Goal: Information Seeking & Learning: Learn about a topic

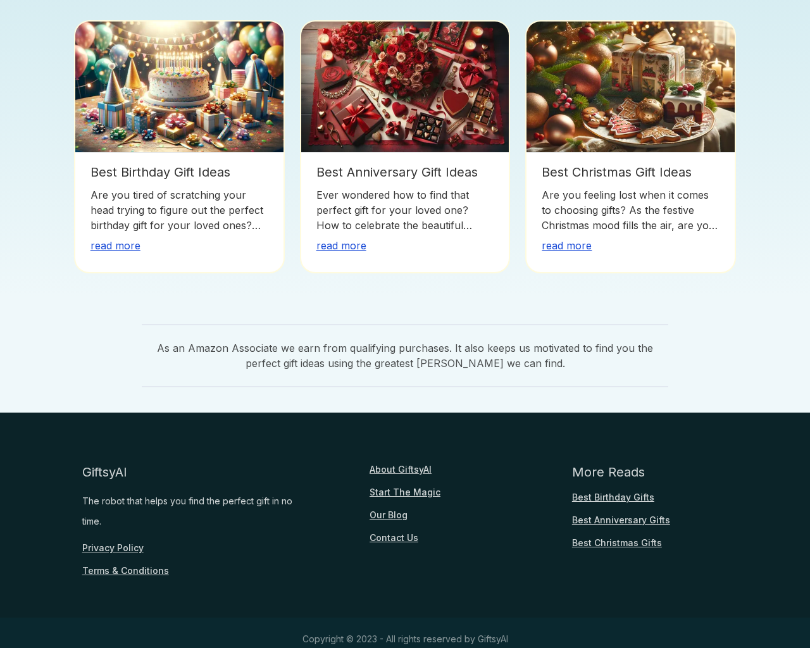
scroll to position [947, 0]
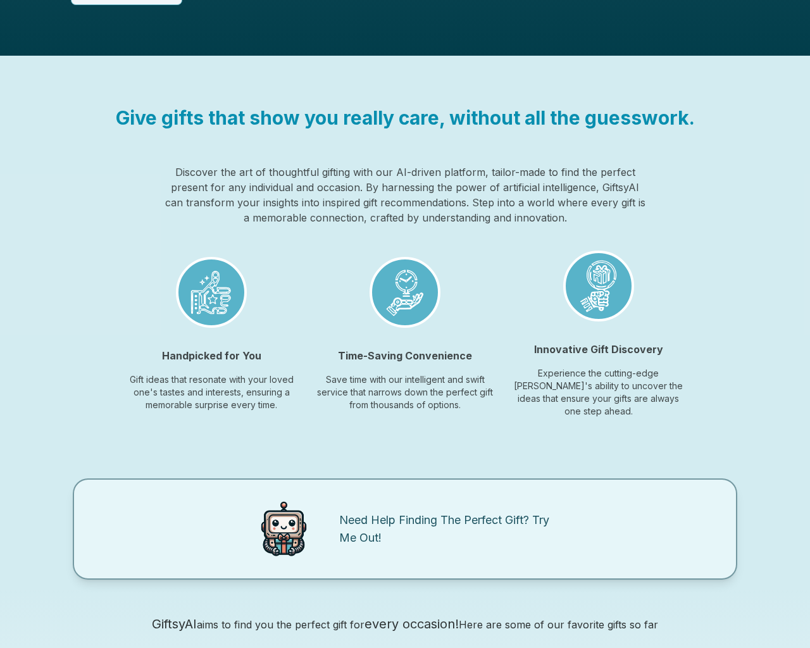
scroll to position [1019, 0]
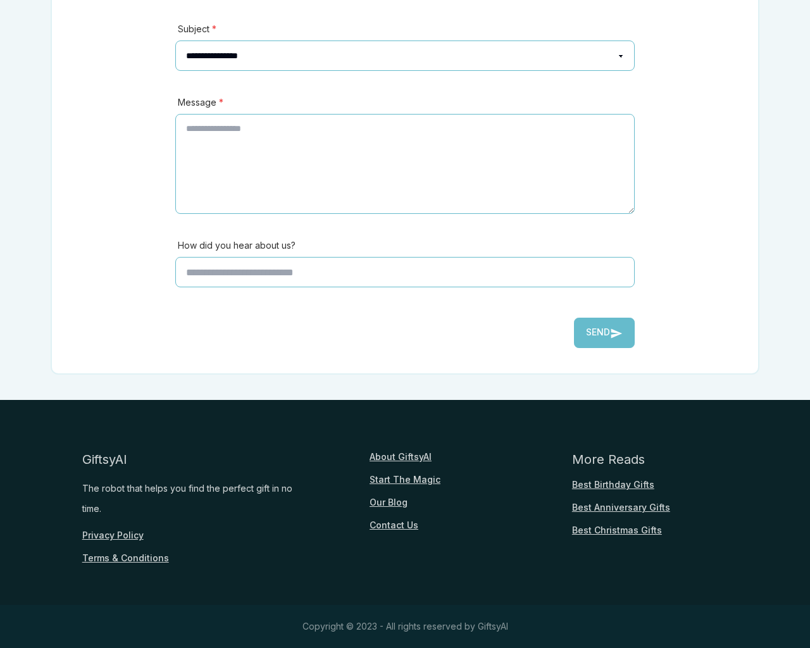
scroll to position [280, 0]
type input "*"
type textarea "**"
type input "**********"
type input "********"
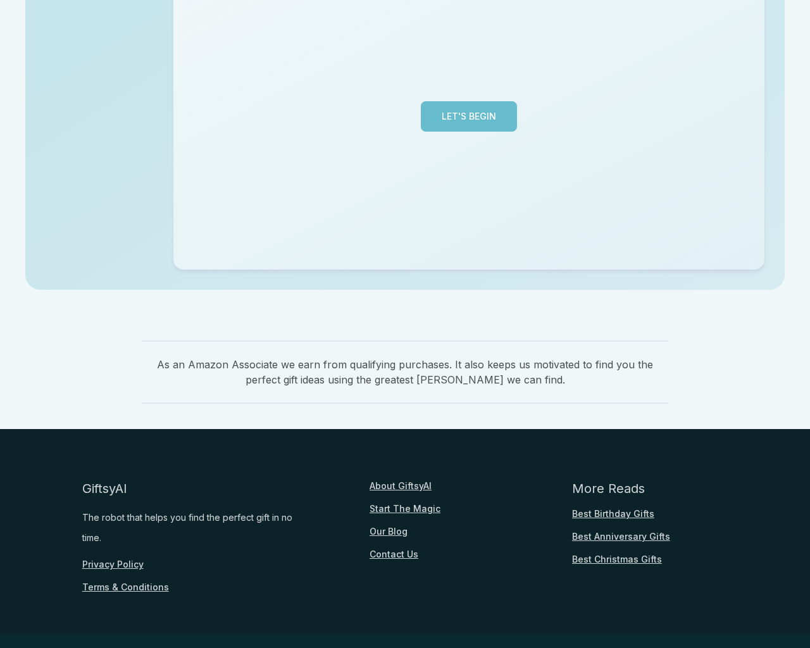
scroll to position [309, 0]
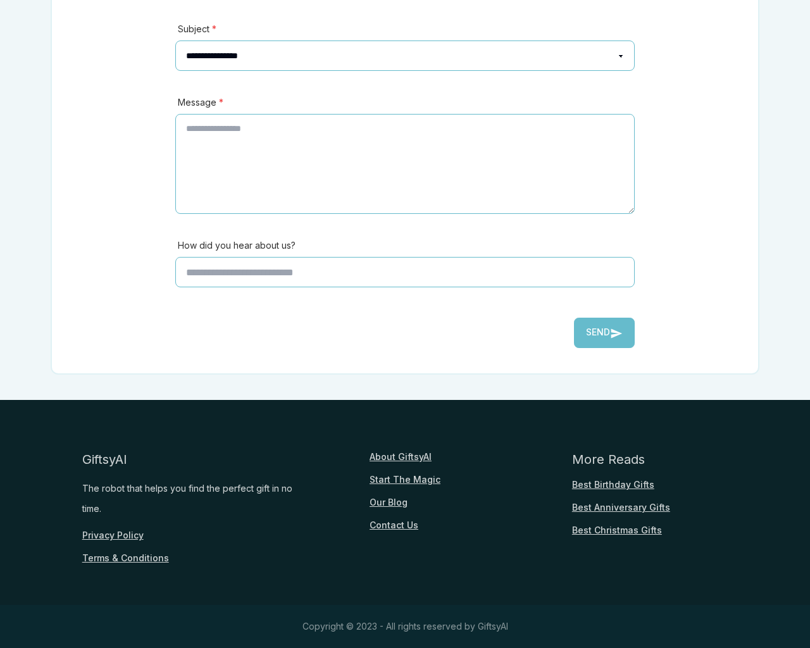
scroll to position [280, 0]
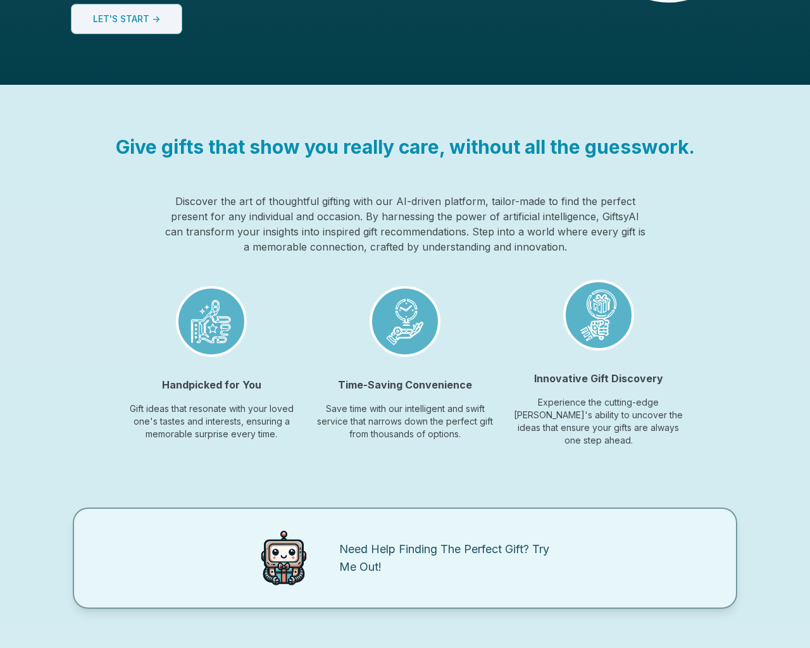
scroll to position [947, 0]
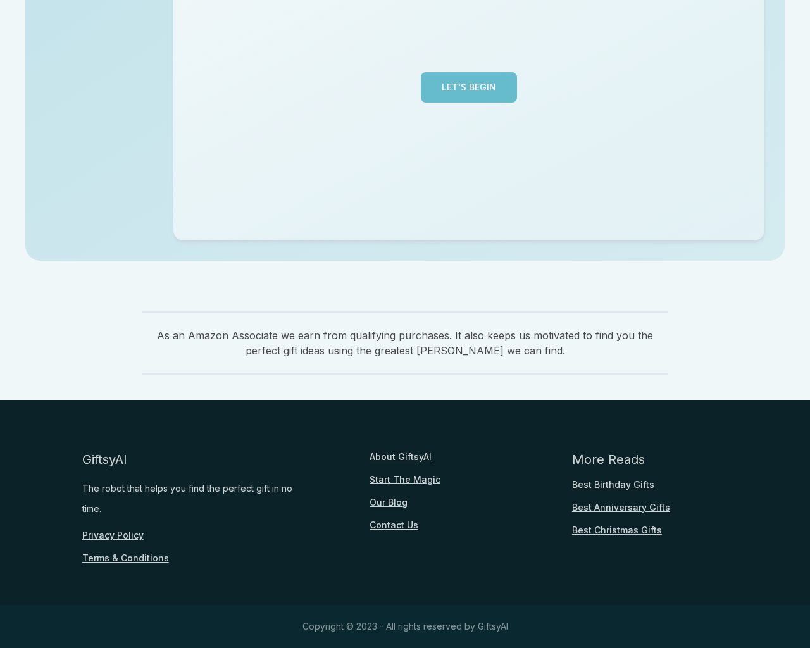
scroll to position [309, 0]
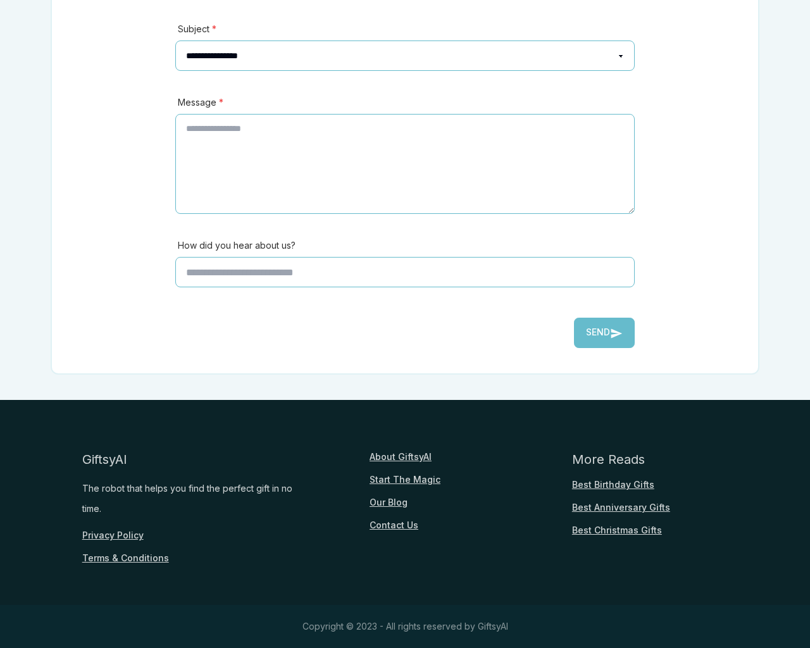
scroll to position [309, 0]
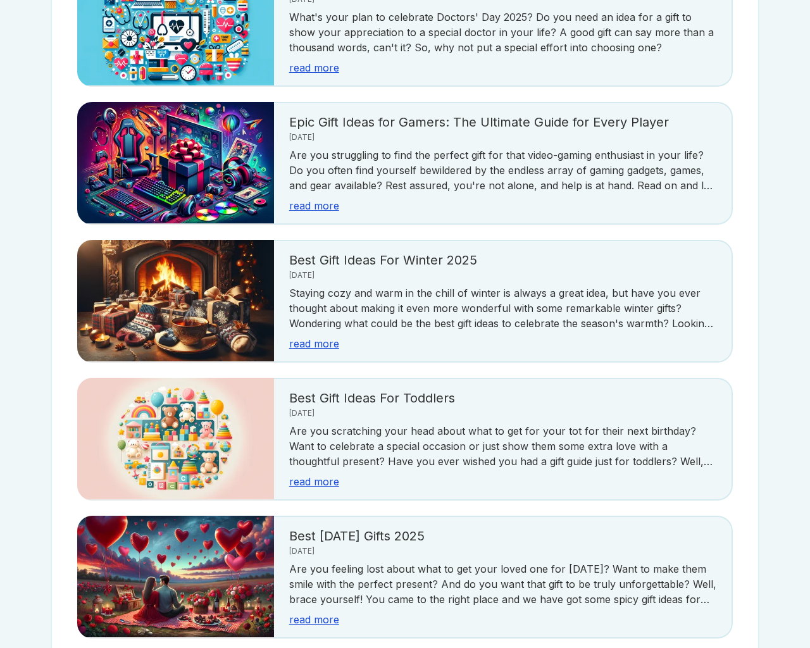
scroll to position [2250, 0]
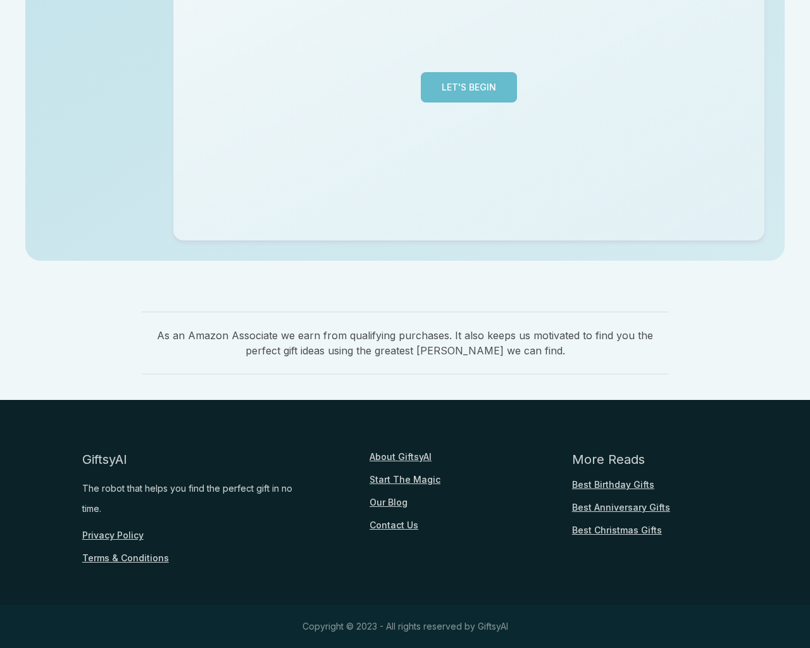
scroll to position [309, 0]
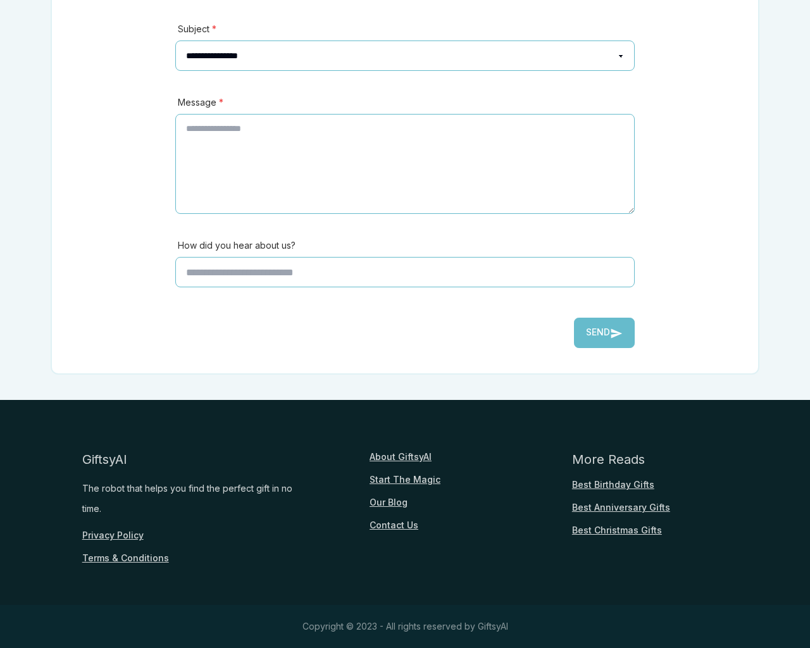
scroll to position [280, 0]
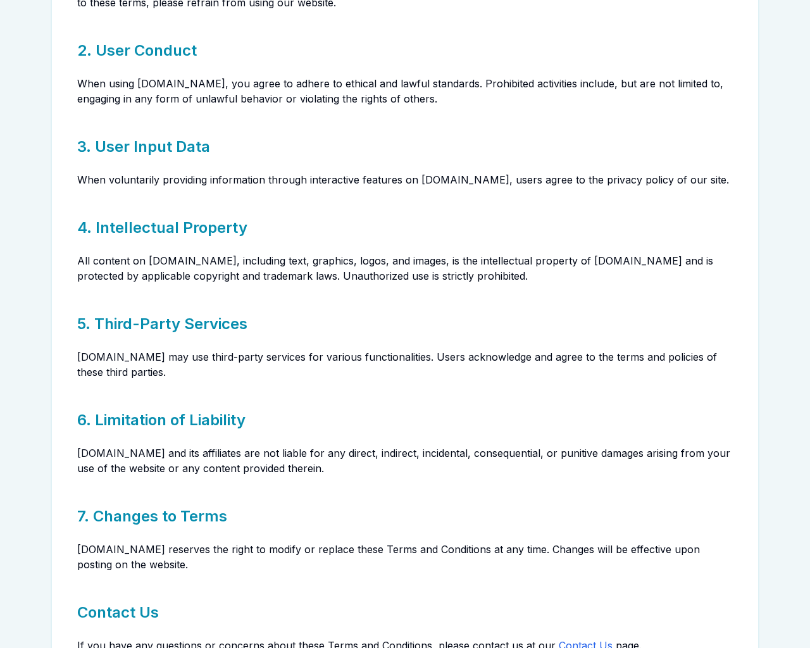
scroll to position [585, 0]
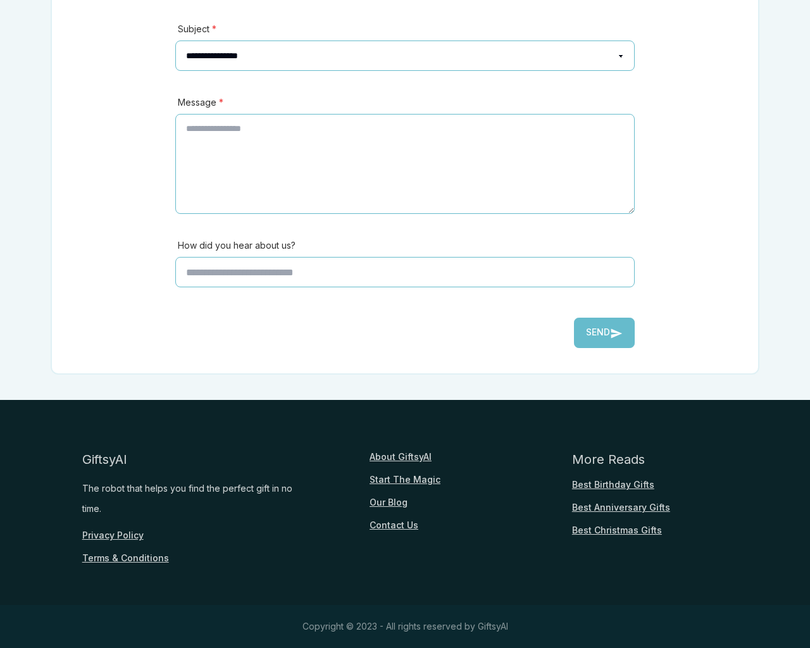
scroll to position [947, 0]
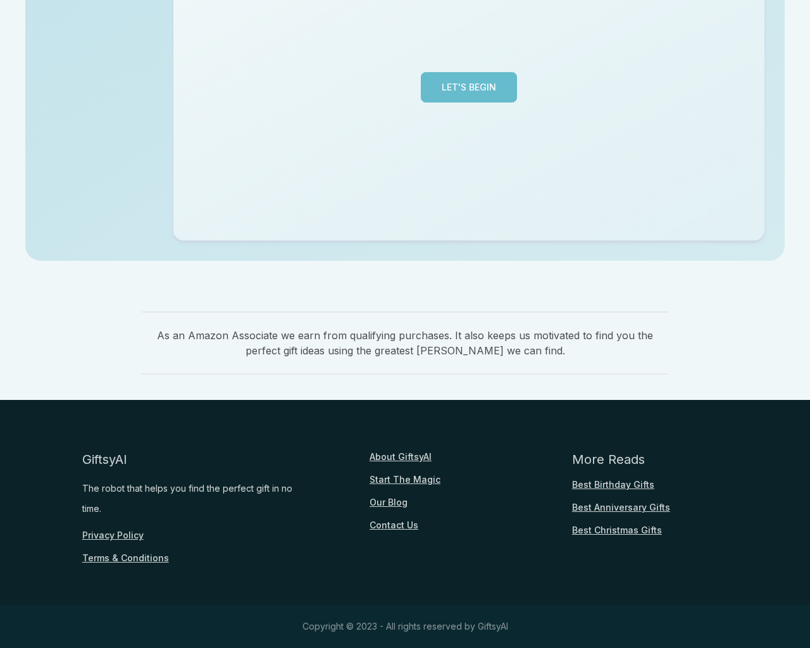
scroll to position [309, 0]
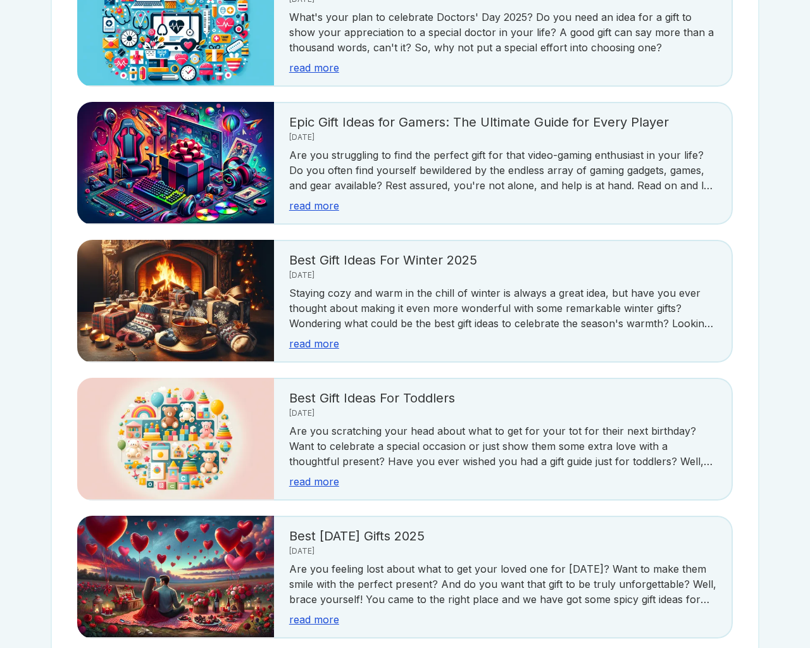
scroll to position [2250, 0]
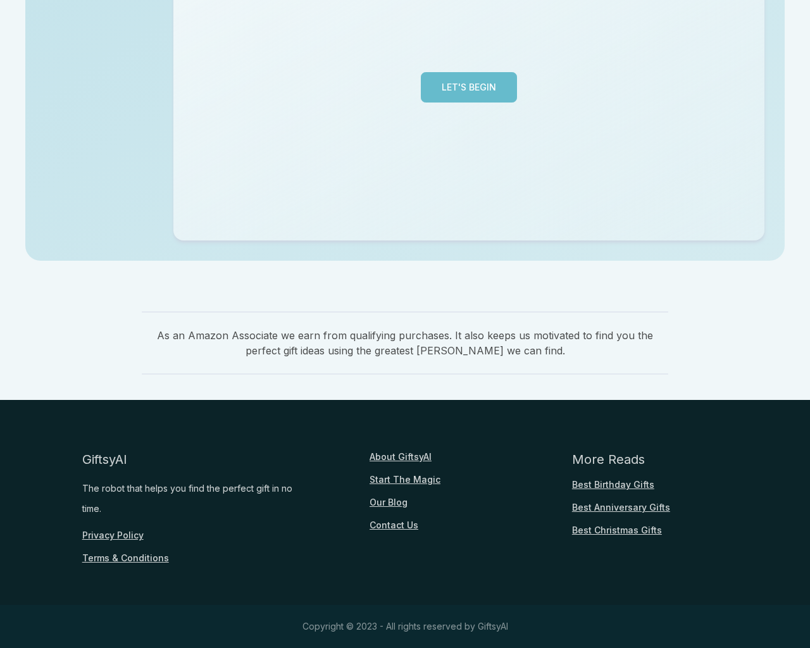
scroll to position [309, 0]
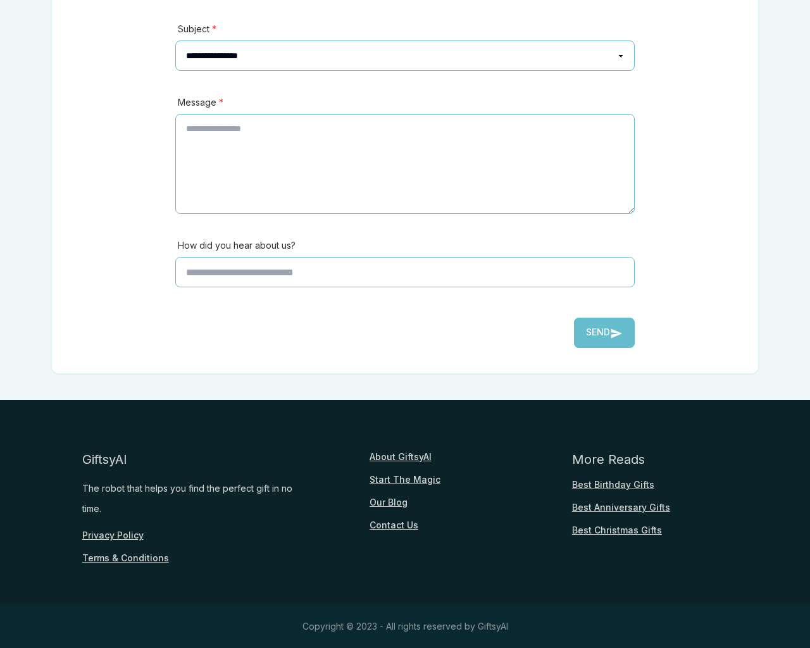
scroll to position [280, 0]
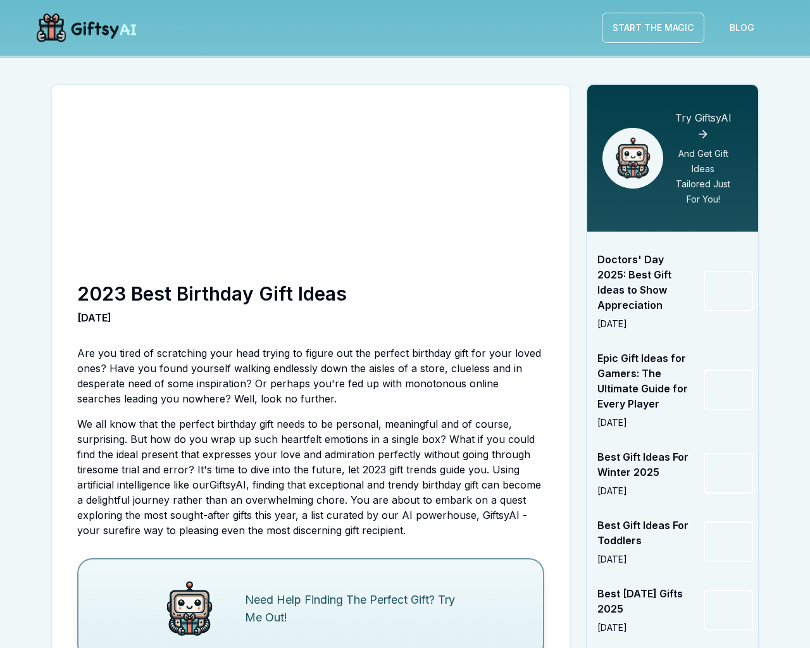
scroll to position [3224, 0]
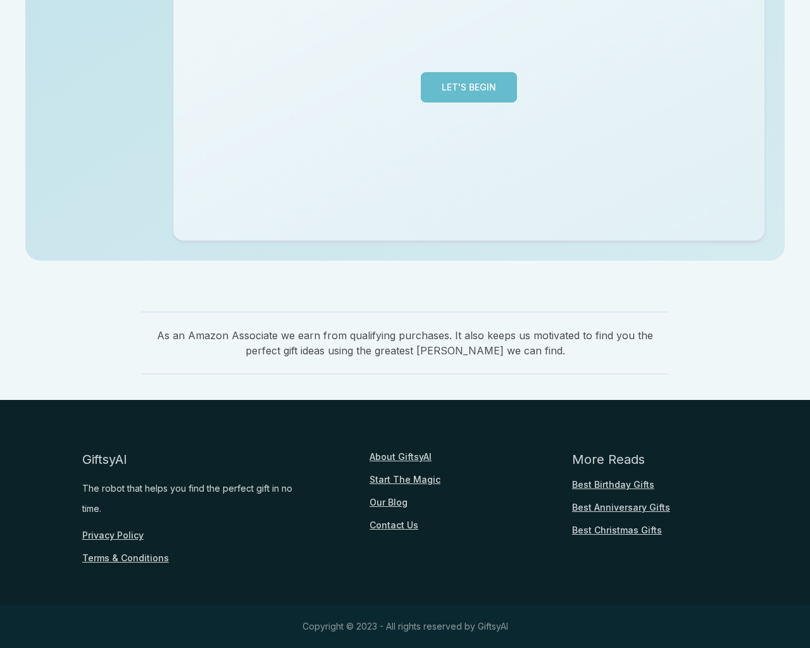
scroll to position [309, 0]
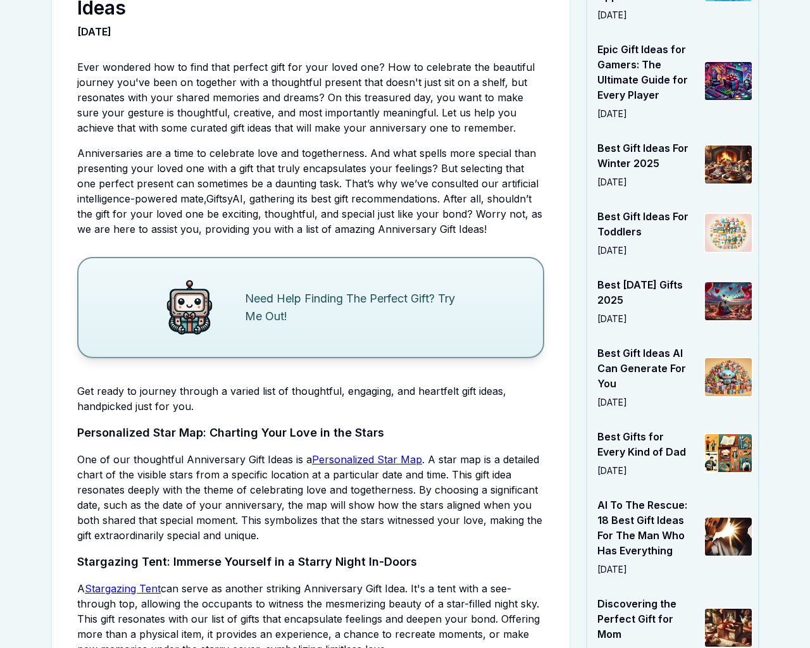
scroll to position [3414, 0]
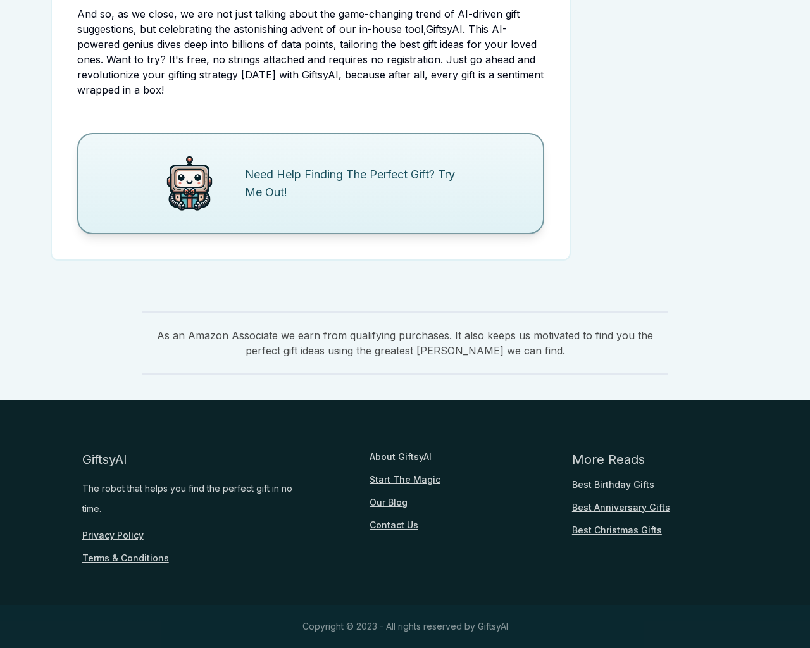
scroll to position [3224, 0]
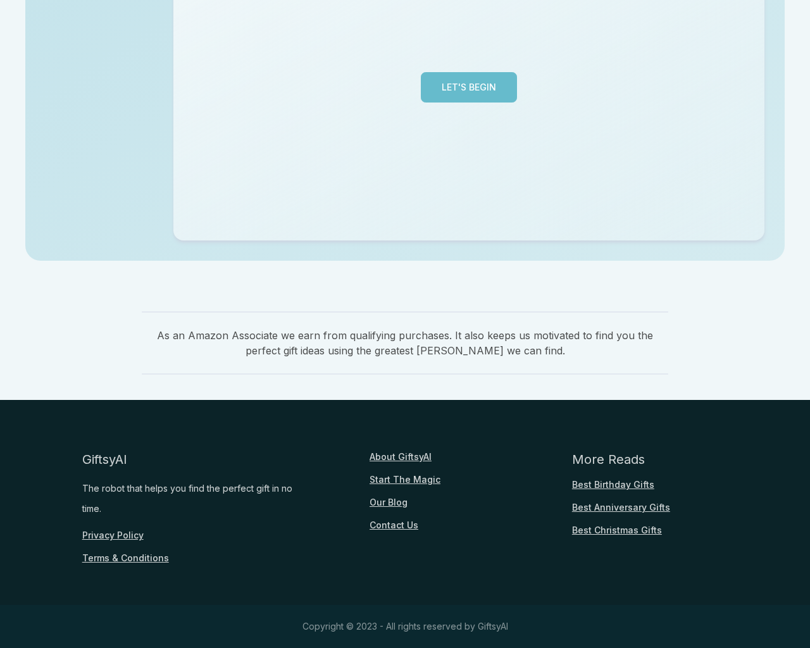
scroll to position [309, 0]
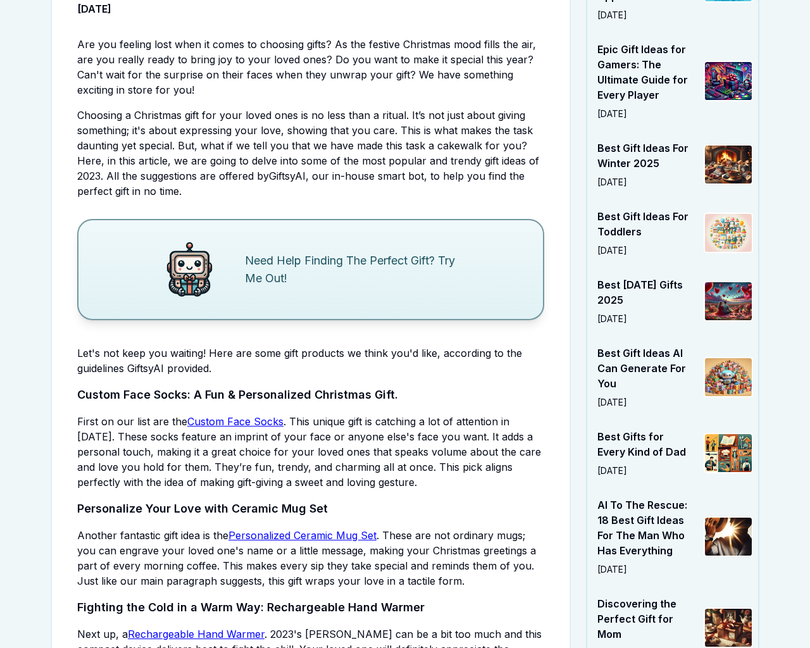
scroll to position [2654, 0]
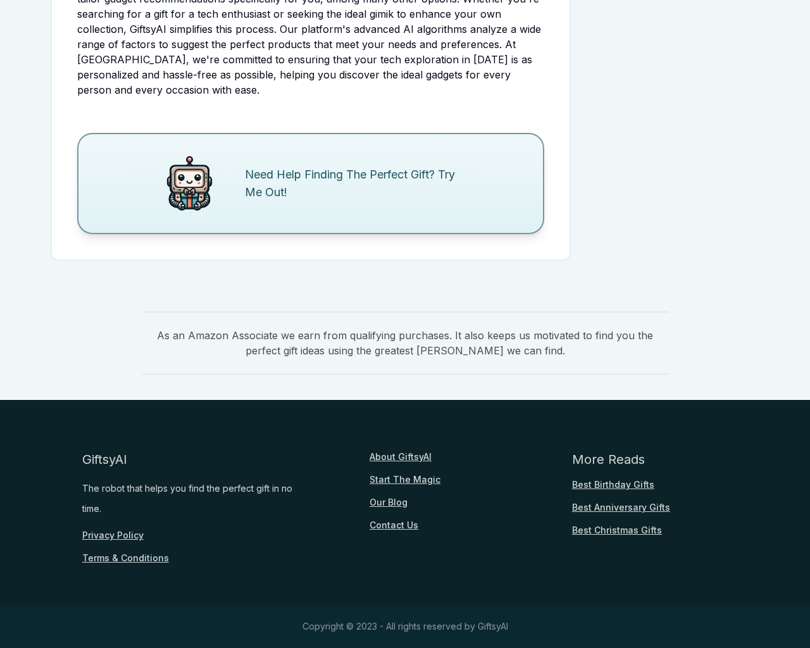
scroll to position [1489, 0]
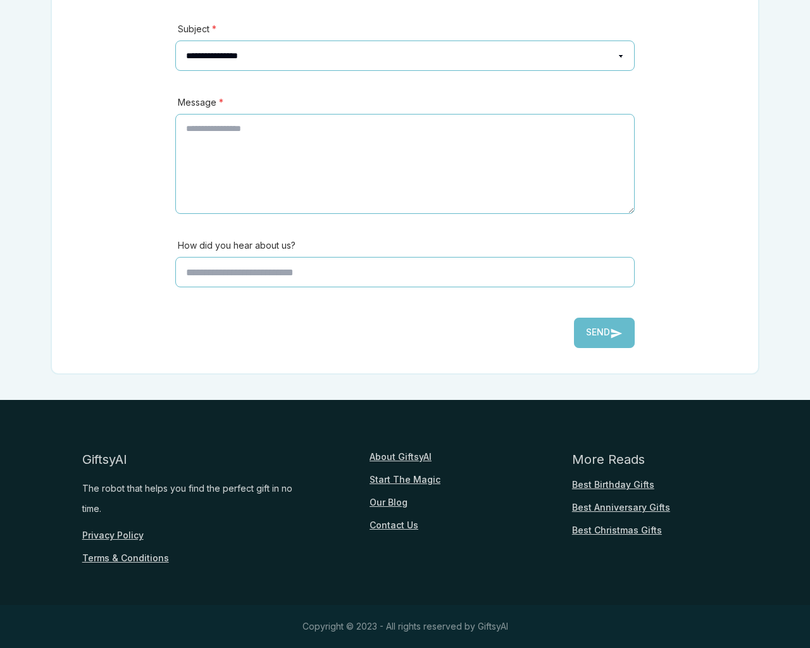
scroll to position [280, 0]
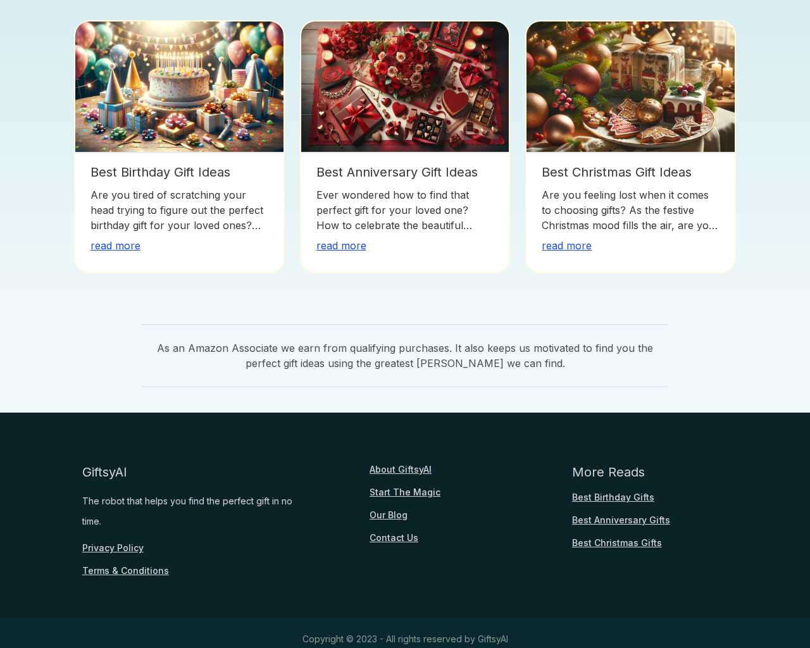
scroll to position [309, 0]
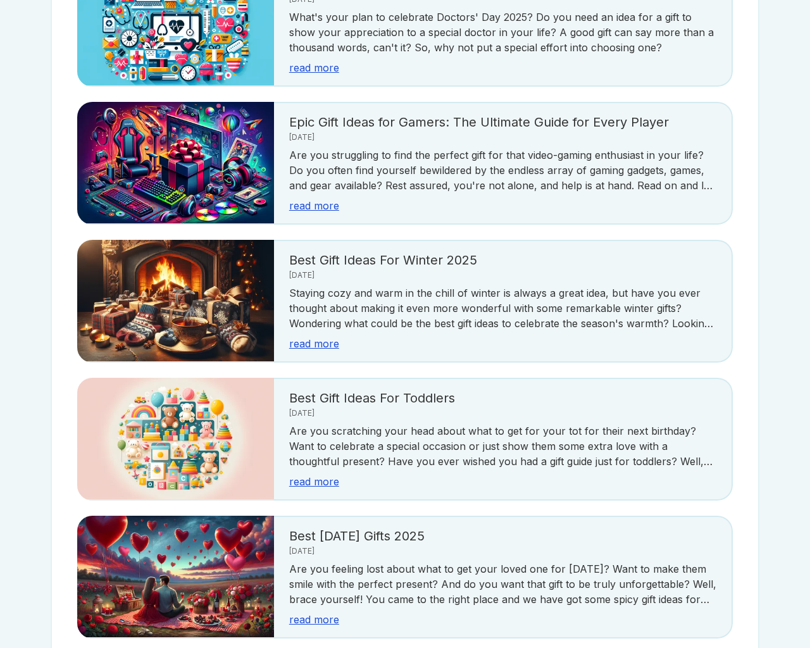
scroll to position [2250, 0]
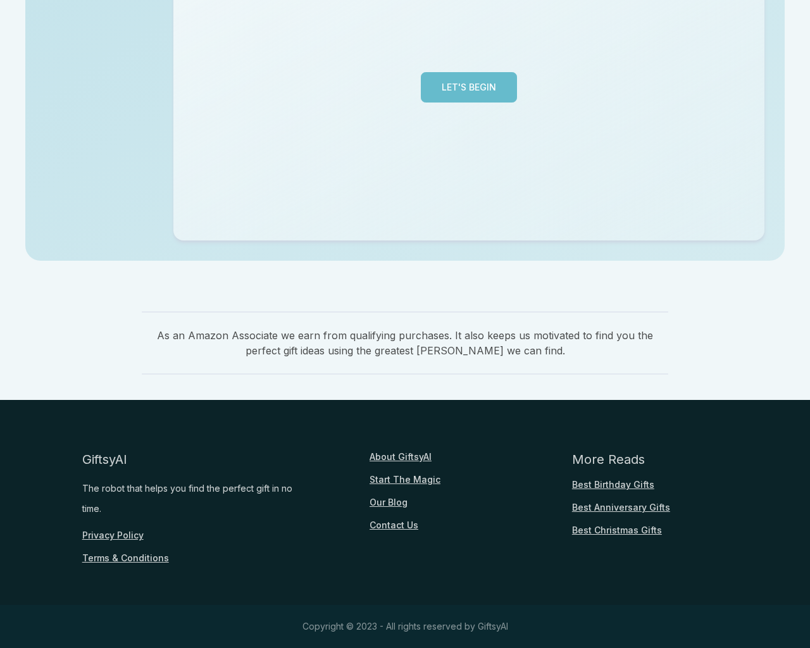
scroll to position [309, 0]
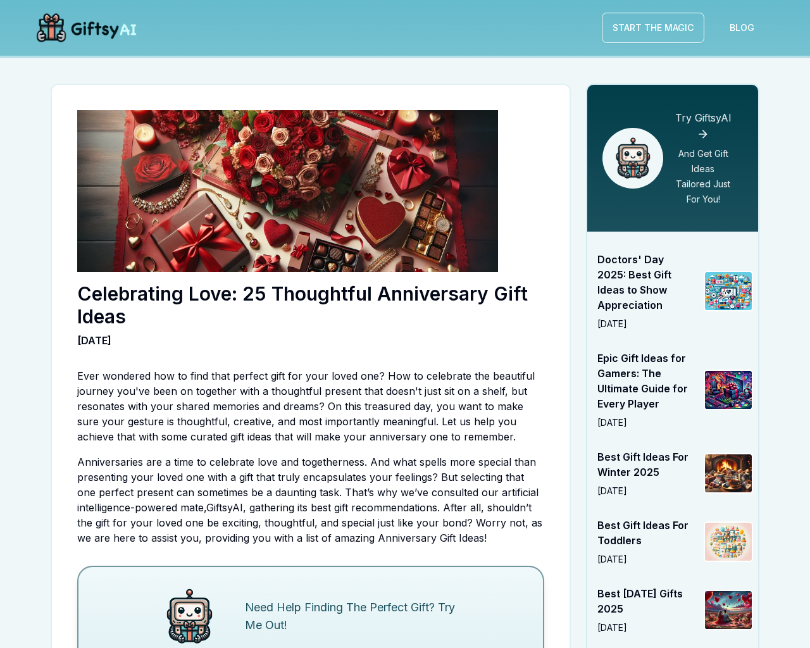
scroll to position [3414, 0]
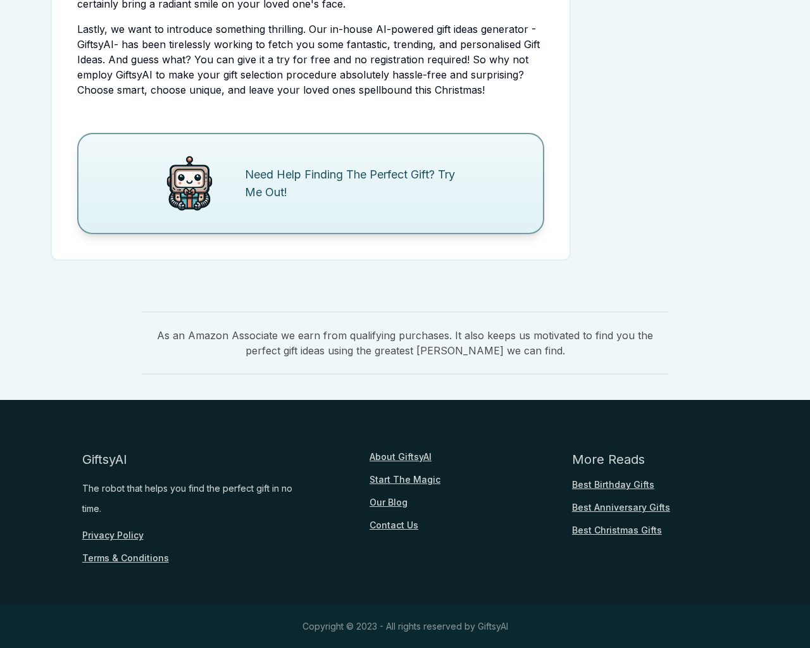
scroll to position [2654, 0]
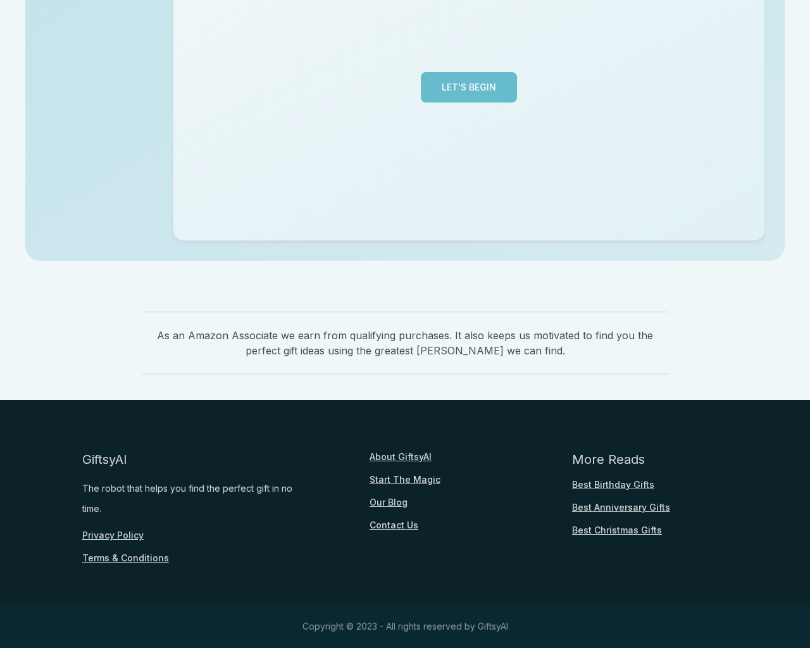
scroll to position [309, 0]
